Goal: Navigation & Orientation: Find specific page/section

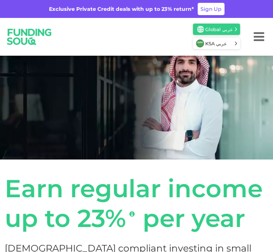
click at [231, 40] on span "KSA عربي" at bounding box center [219, 43] width 29 height 7
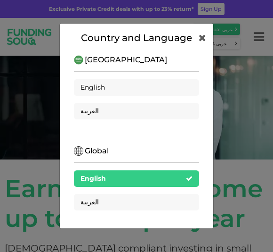
click at [167, 204] on div "العربية" at bounding box center [136, 202] width 125 height 16
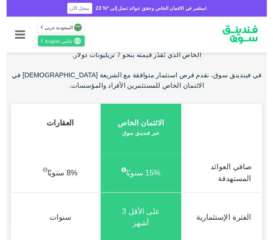
scroll to position [502, 0]
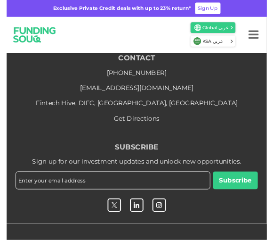
scroll to position [963, 0]
